Goal: Task Accomplishment & Management: Complete application form

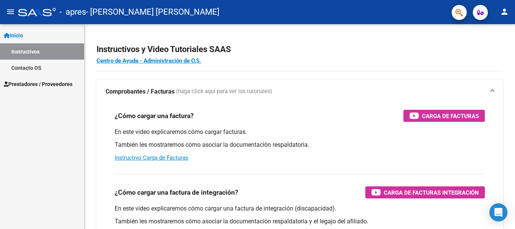
click at [41, 55] on link "Instructivos" at bounding box center [42, 51] width 84 height 16
click at [39, 86] on span "Prestadores / Proveedores" at bounding box center [38, 84] width 69 height 8
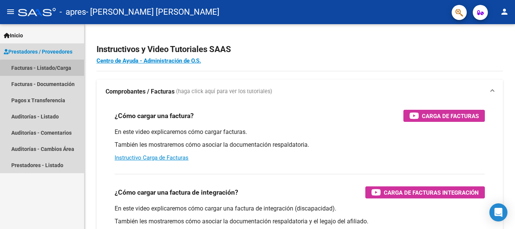
click at [57, 70] on link "Facturas - Listado/Carga" at bounding box center [42, 68] width 84 height 16
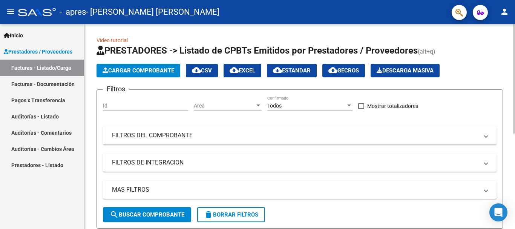
click at [474, 31] on div "Video tutorial PRESTADORES -> Listado de CPBTs Emitidos por Prestadores / Prove…" at bounding box center [300, 213] width 431 height 378
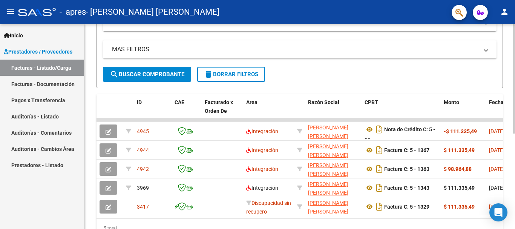
scroll to position [151, 0]
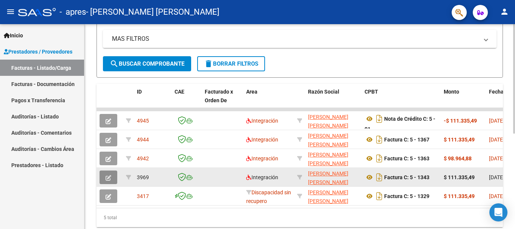
click at [108, 178] on icon "button" at bounding box center [109, 178] width 6 height 6
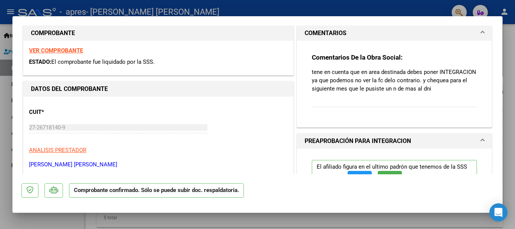
scroll to position [118, 0]
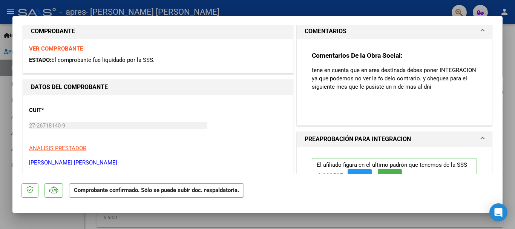
click at [509, 92] on div at bounding box center [257, 114] width 515 height 229
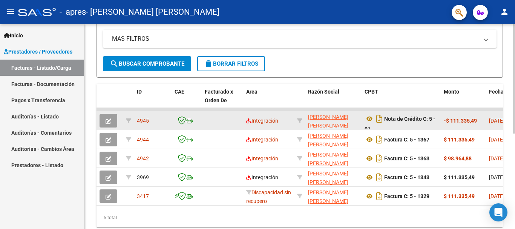
click at [114, 122] on button "button" at bounding box center [109, 121] width 18 height 14
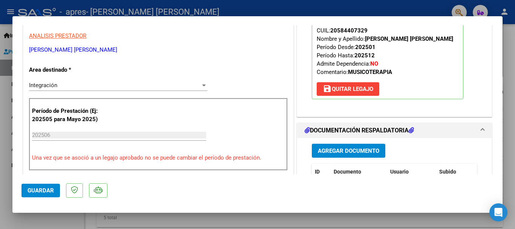
scroll to position [92, 0]
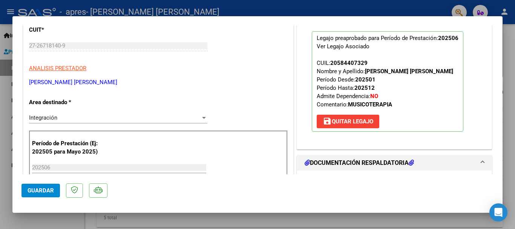
click at [509, 86] on div at bounding box center [257, 114] width 515 height 229
type input "$ 0,00"
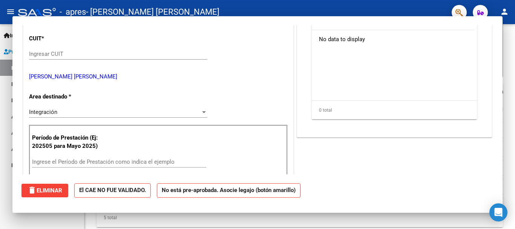
scroll to position [100, 0]
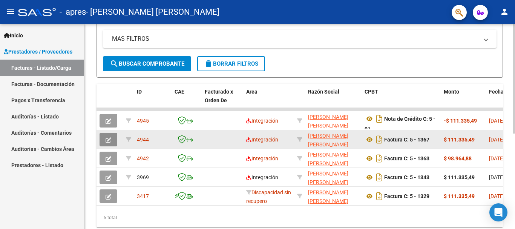
click at [108, 140] on icon "button" at bounding box center [109, 140] width 6 height 6
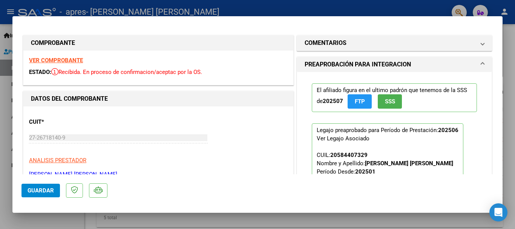
click at [509, 74] on div at bounding box center [257, 114] width 515 height 229
type input "$ 0,00"
